Goal: Find specific page/section: Find specific page/section

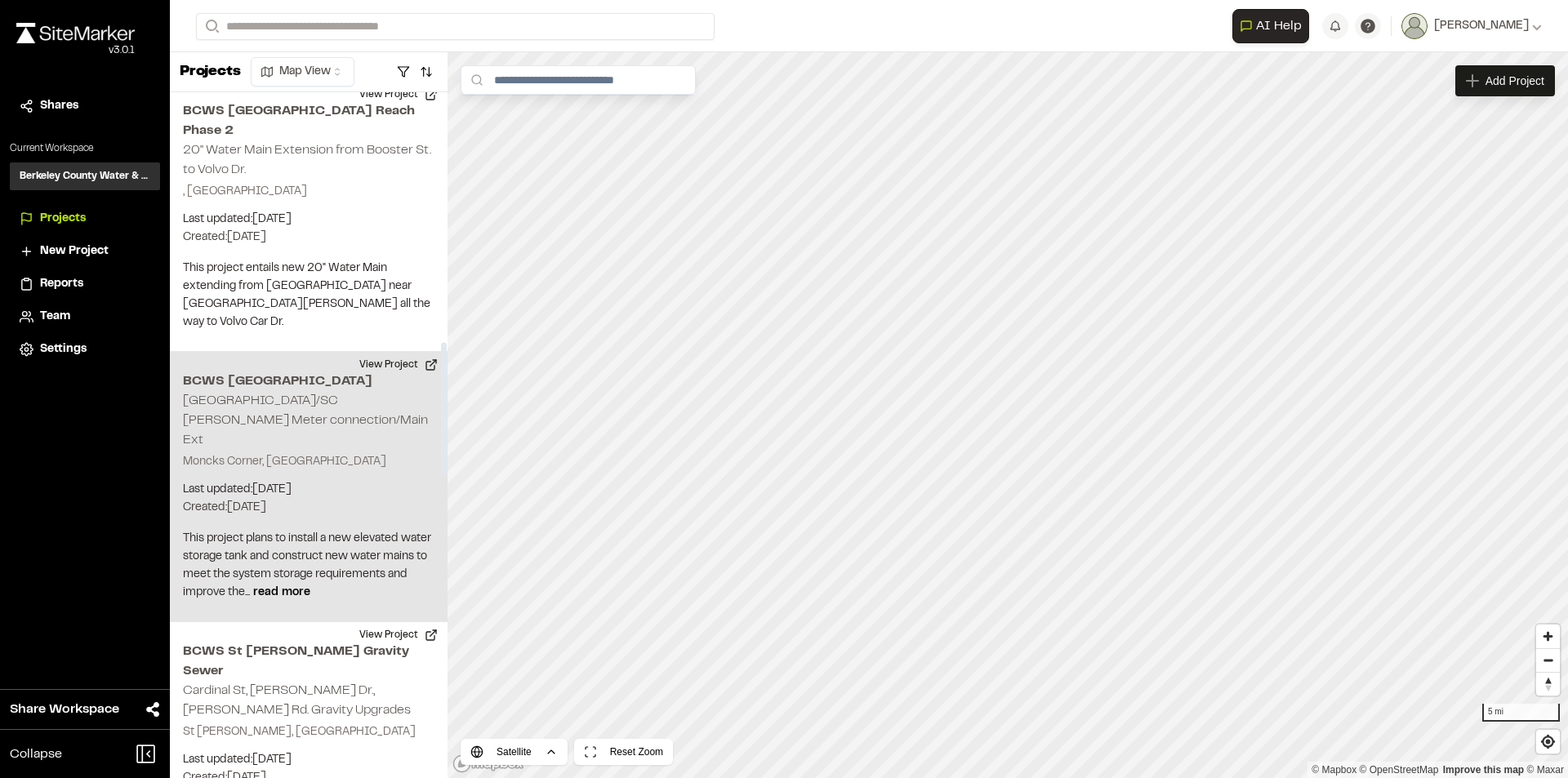
scroll to position [1307, 0]
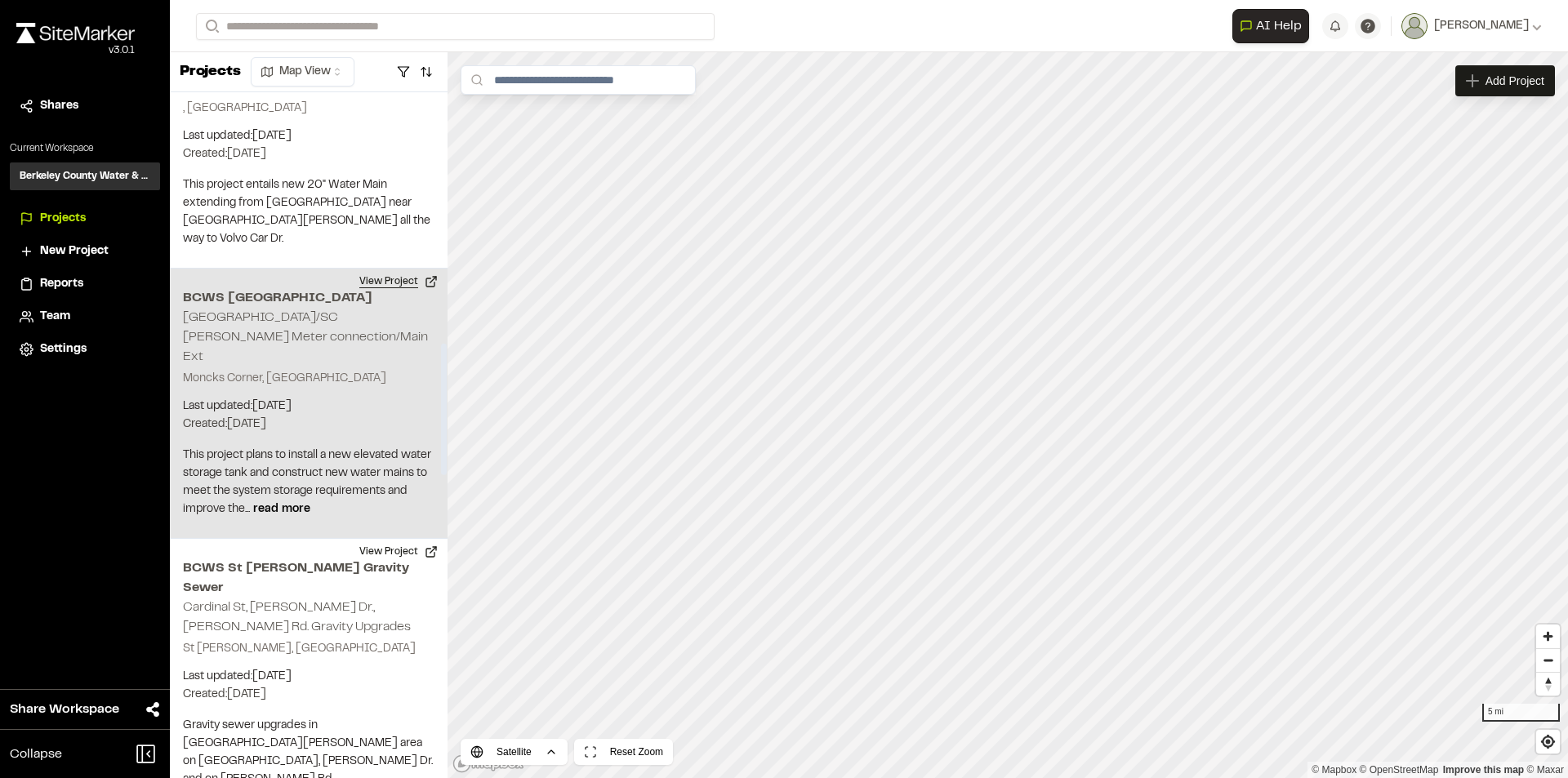
click at [382, 268] on button "View Project" at bounding box center [399, 281] width 98 height 26
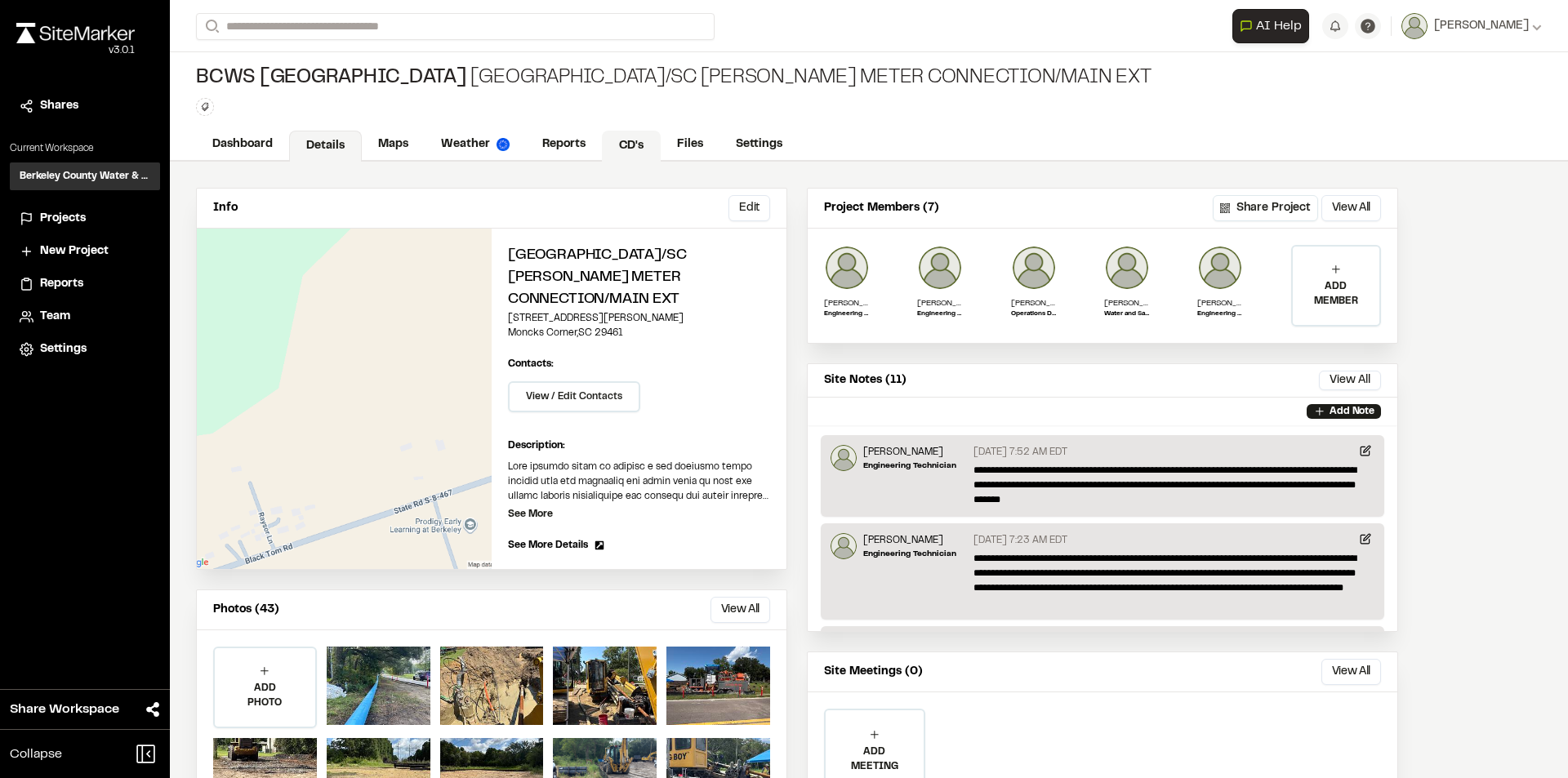
click at [627, 147] on link "CD's" at bounding box center [631, 146] width 59 height 31
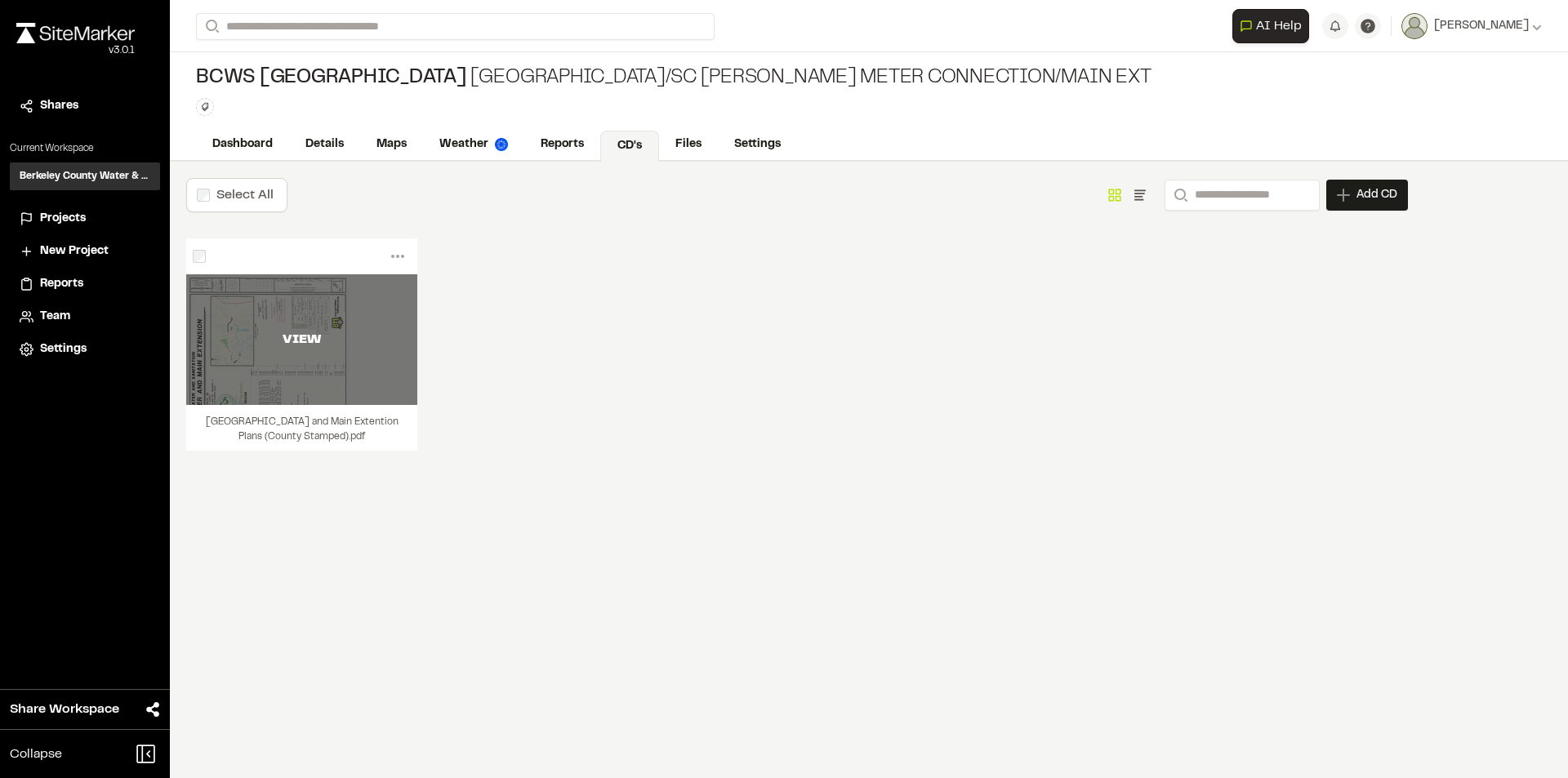
click at [350, 330] on div "VIEW" at bounding box center [301, 339] width 231 height 19
